Goal: Transaction & Acquisition: Purchase product/service

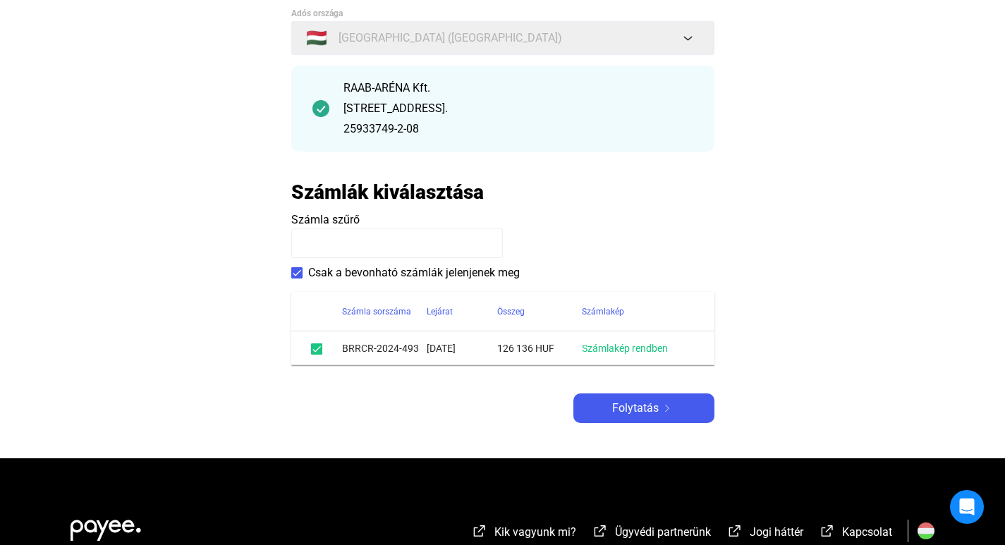
scroll to position [141, 0]
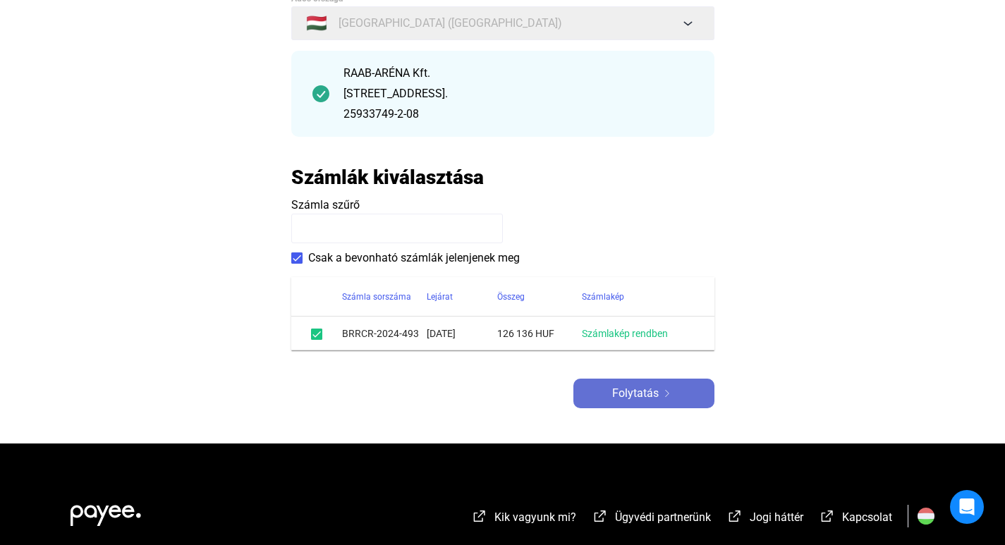
click at [639, 395] on span "Folytatás" at bounding box center [635, 393] width 47 height 17
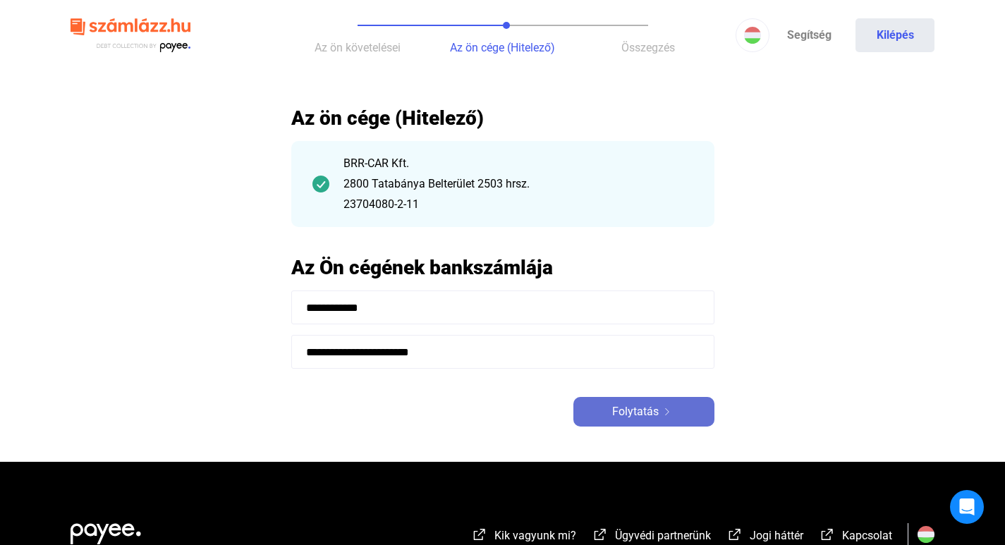
click at [656, 410] on span "Folytatás" at bounding box center [635, 411] width 47 height 17
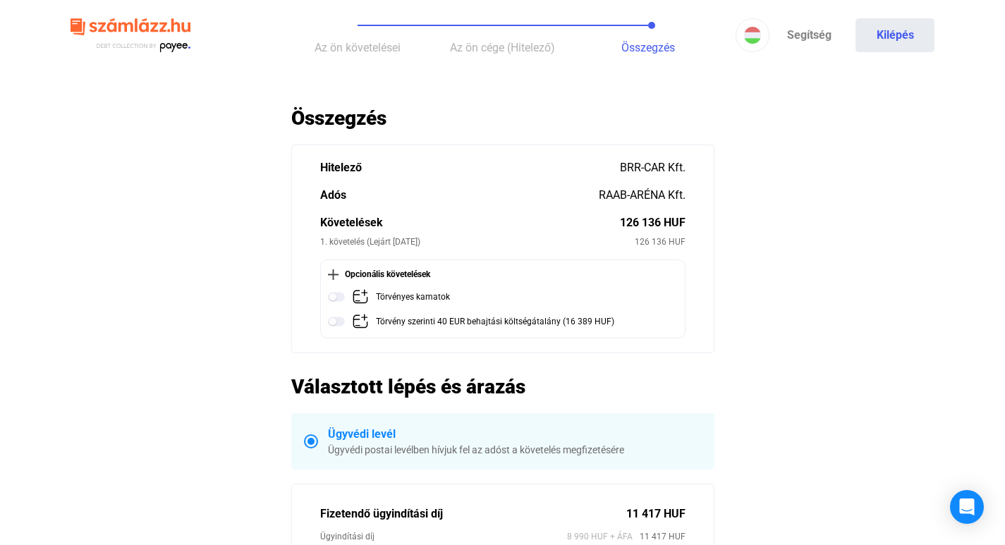
click at [335, 271] on img at bounding box center [333, 274] width 11 height 11
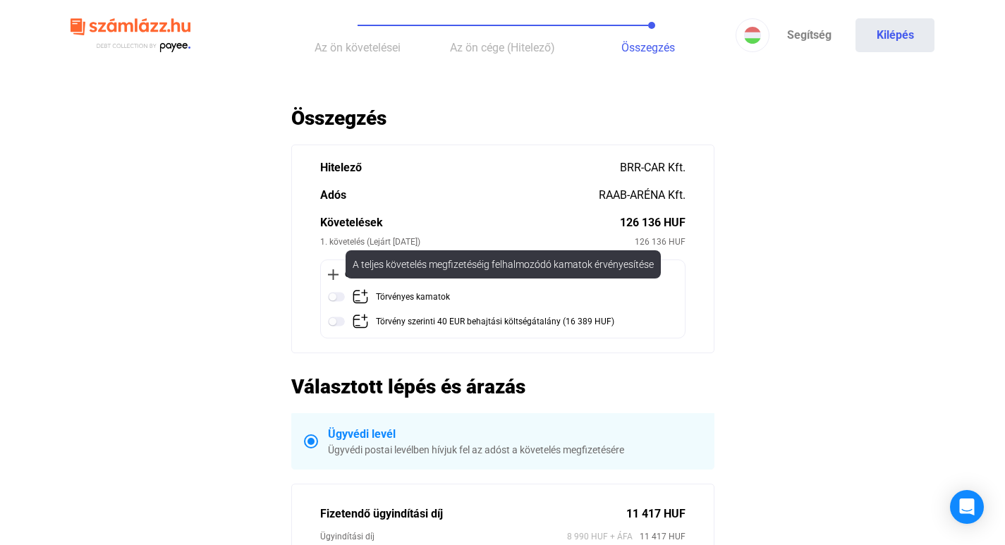
click at [405, 294] on div "Törvényes kamatok" at bounding box center [413, 297] width 74 height 18
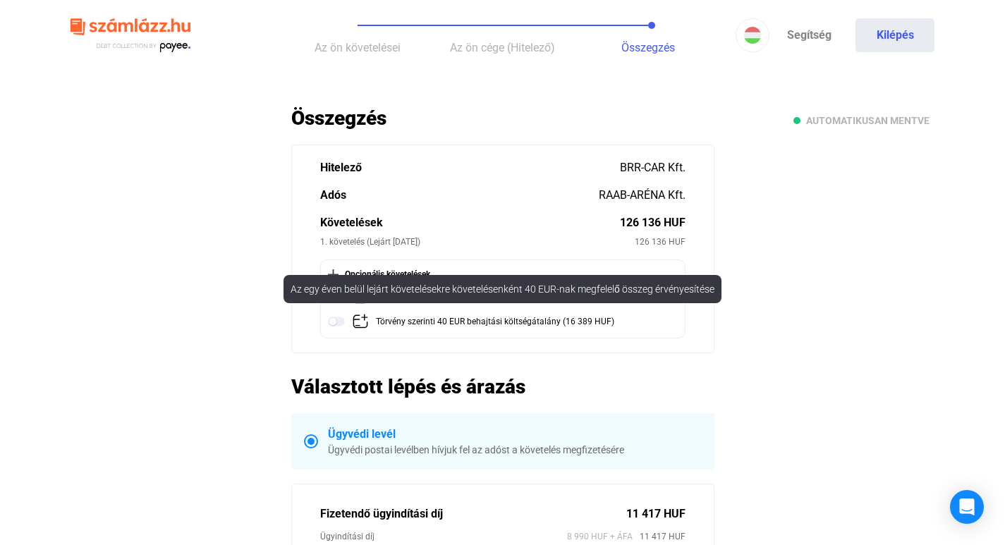
click at [399, 317] on div "Törvény szerinti 40 EUR behajtási költségátalány (16 389 HUF)" at bounding box center [495, 322] width 238 height 18
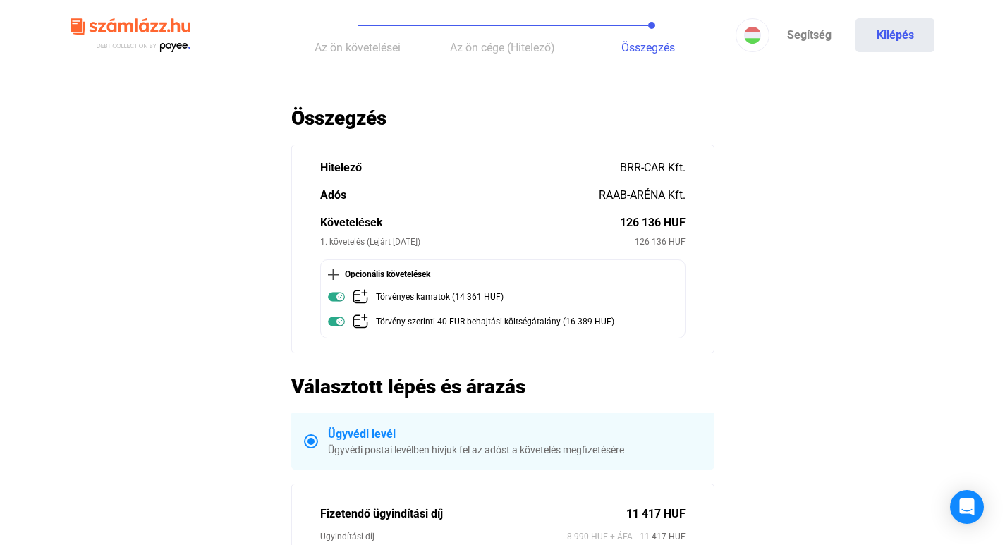
click at [333, 274] on img at bounding box center [333, 274] width 11 height 11
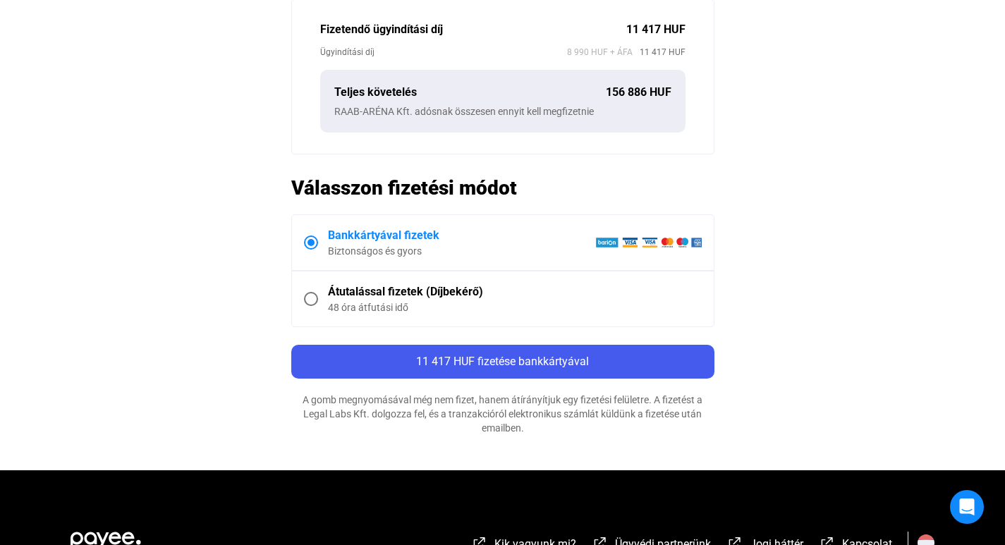
scroll to position [493, 0]
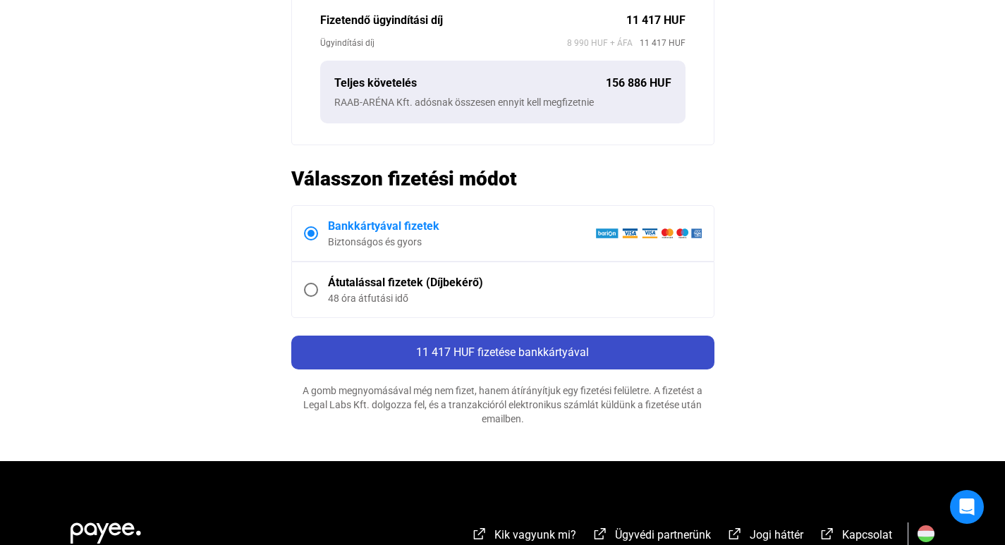
click at [471, 353] on span "11 417 HUF fizetése bankkártyával" at bounding box center [502, 351] width 173 height 13
